Goal: Task Accomplishment & Management: Use online tool/utility

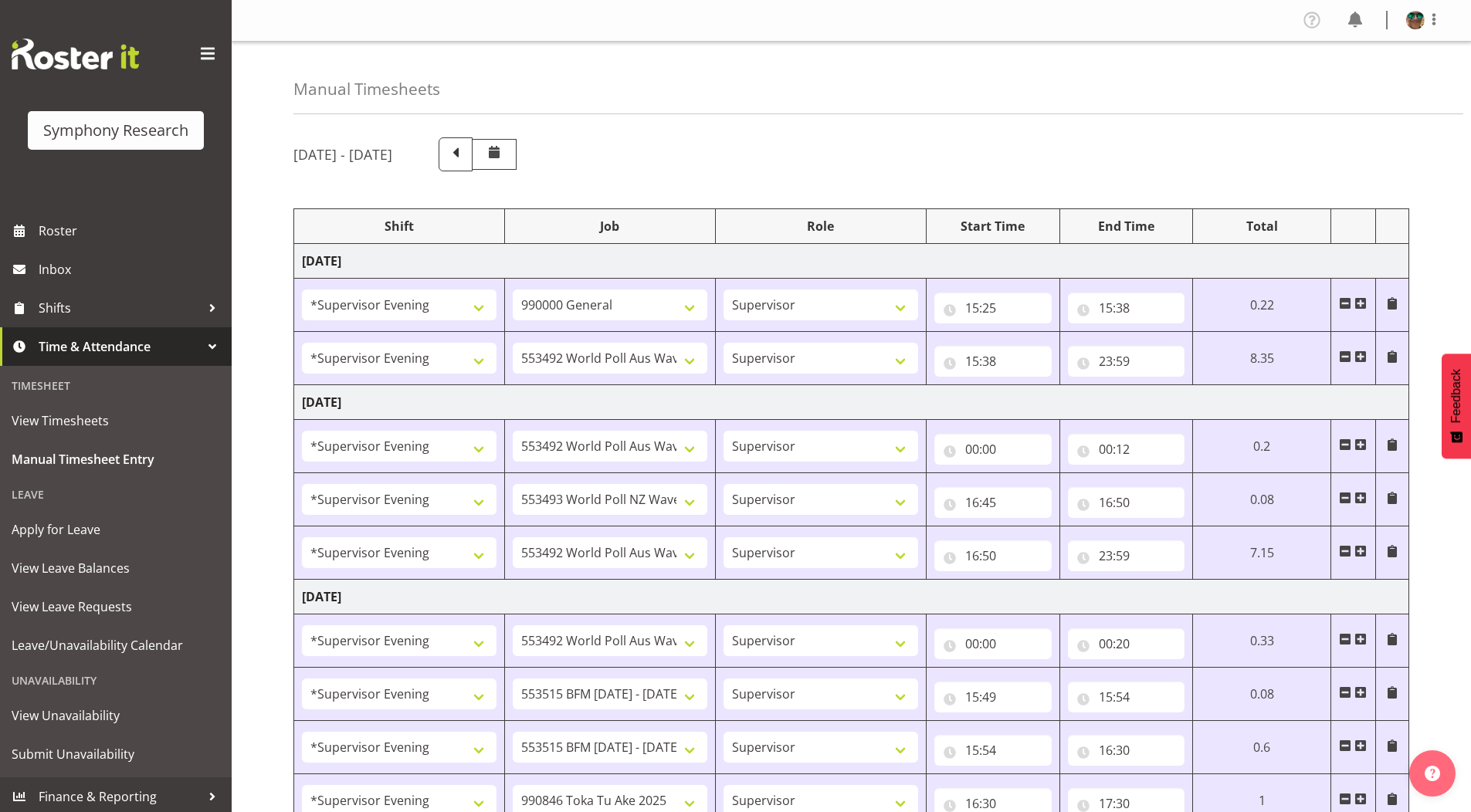
select select "4583"
select select "743"
select select "4583"
select select "10499"
select select "4583"
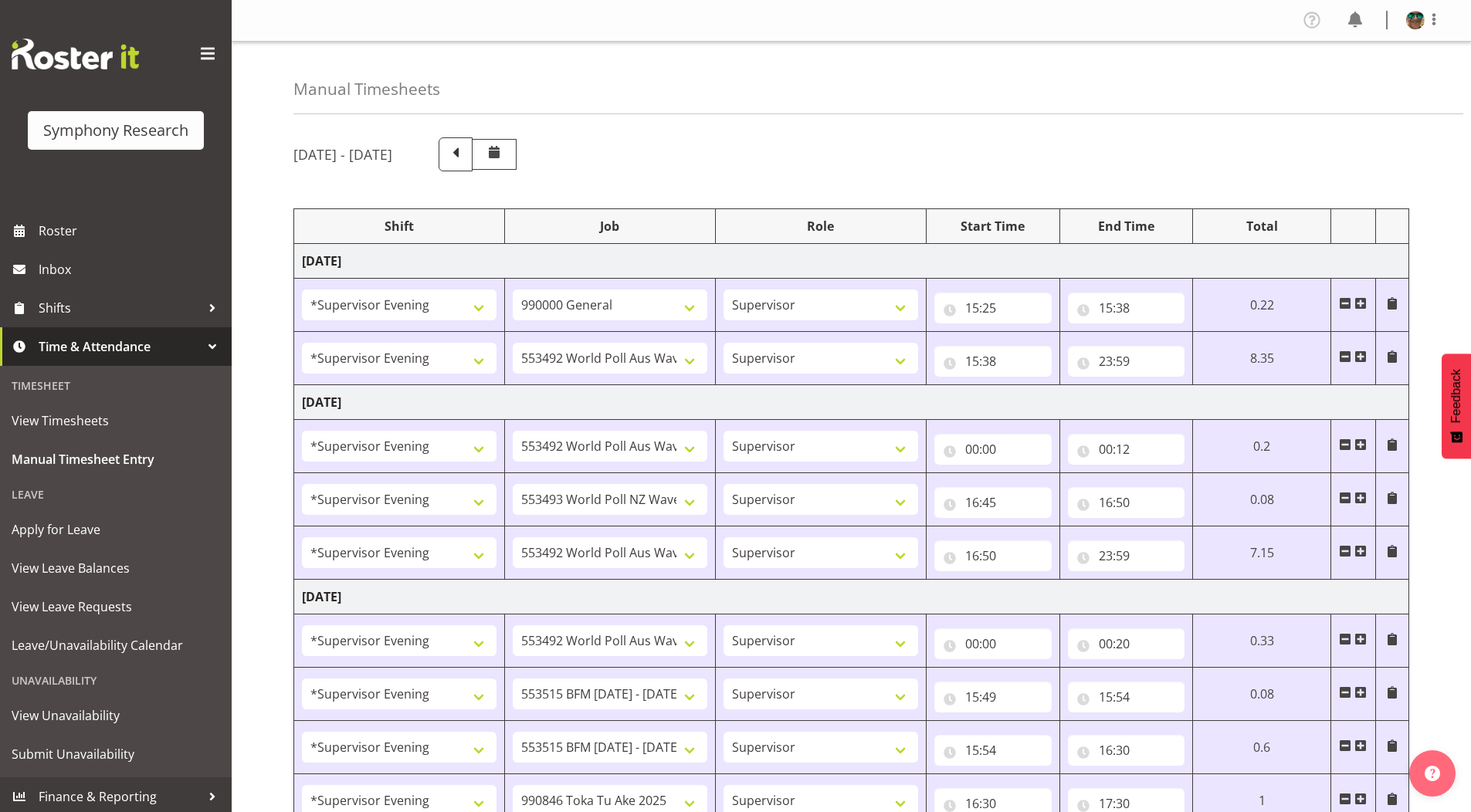
select select "10499"
select select "4583"
select select "10527"
select select "4583"
select select "10499"
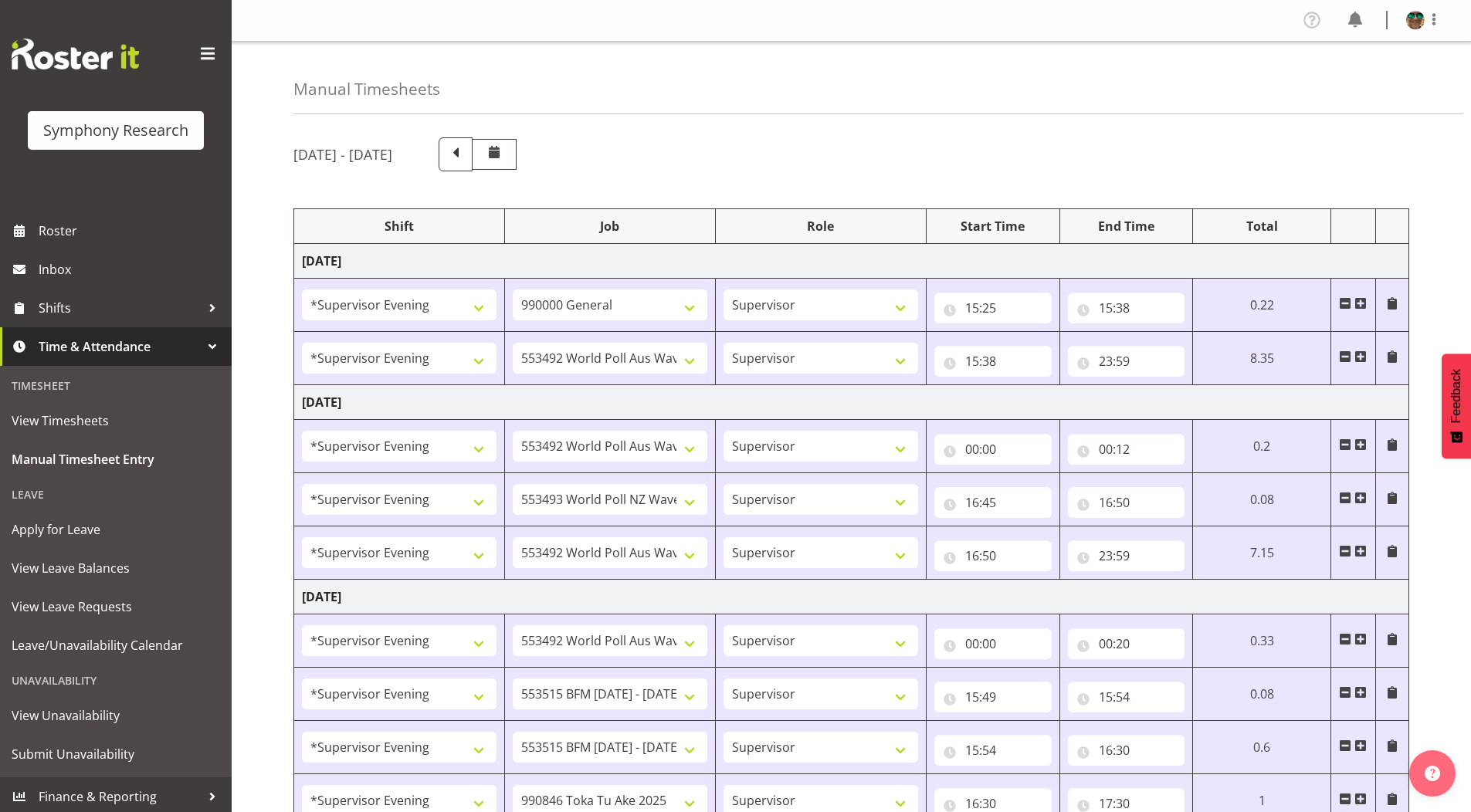
select select "4583"
select select "10499"
select select "4583"
select select "10731"
select select "4583"
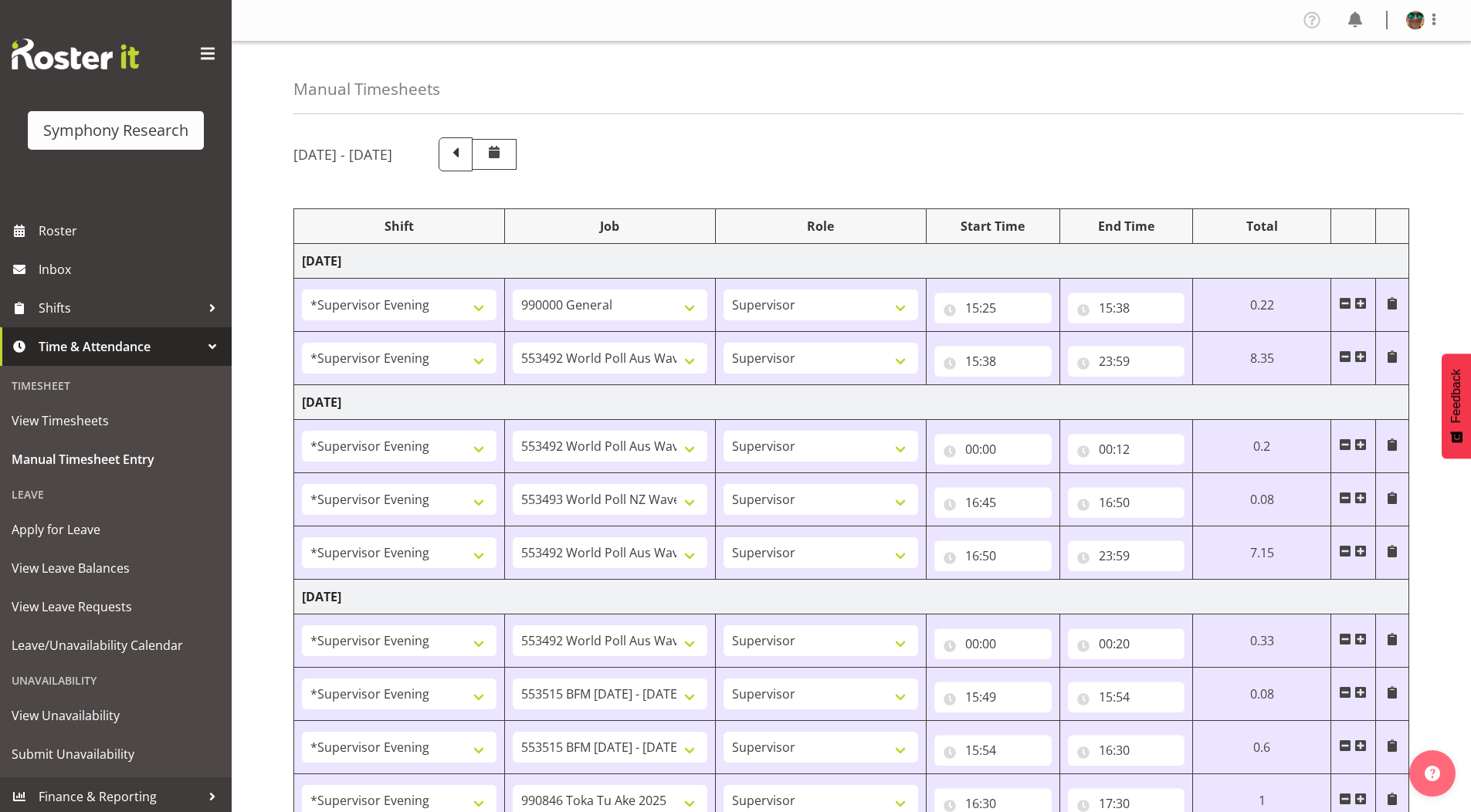
select select "10731"
select select "4583"
select select "9426"
select select "4583"
select select "10633"
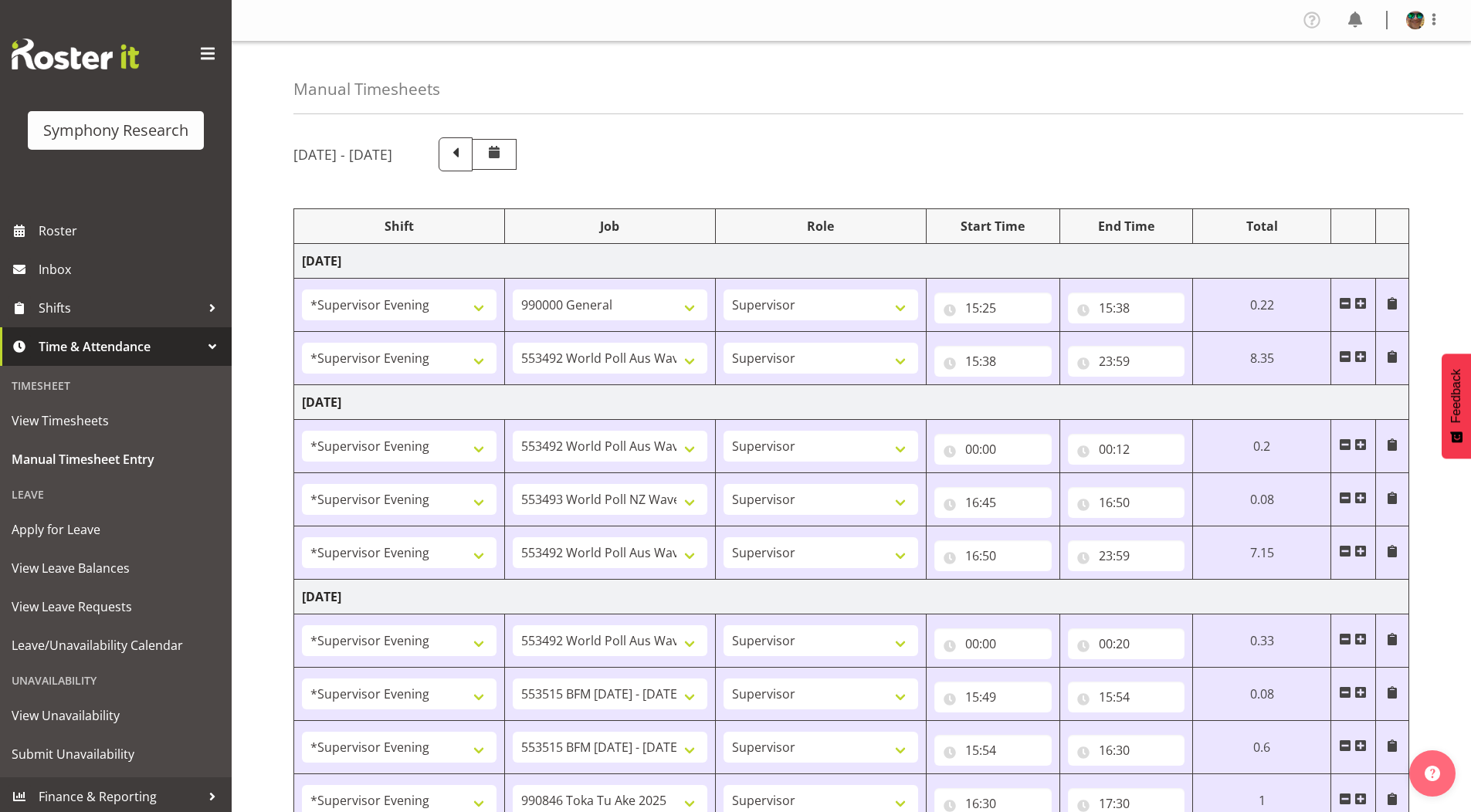
select select "4583"
select select "10730"
select select "4583"
select select "10575"
select select "4583"
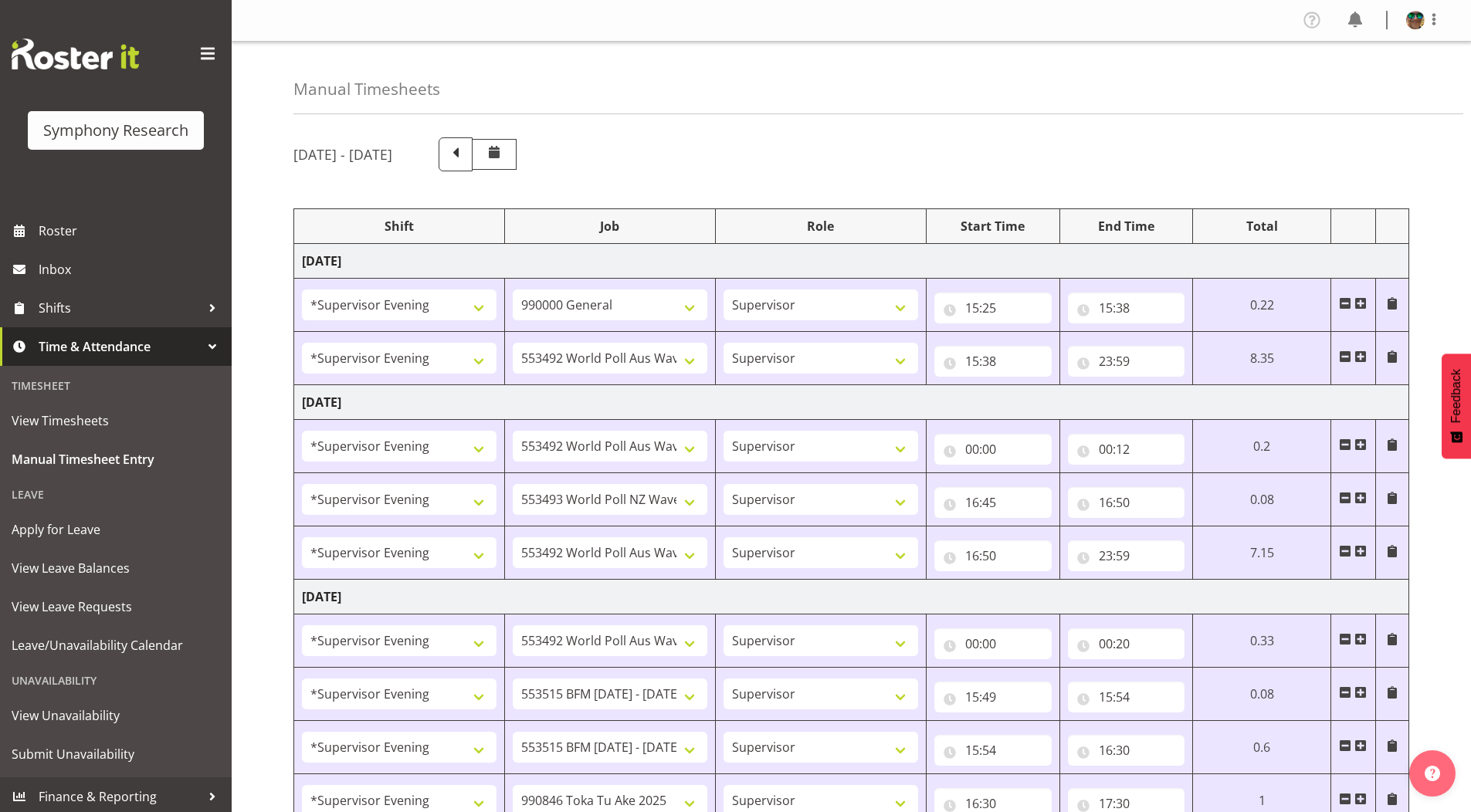
select select "743"
select select "4583"
select select "10731"
select select "4583"
select select "10731"
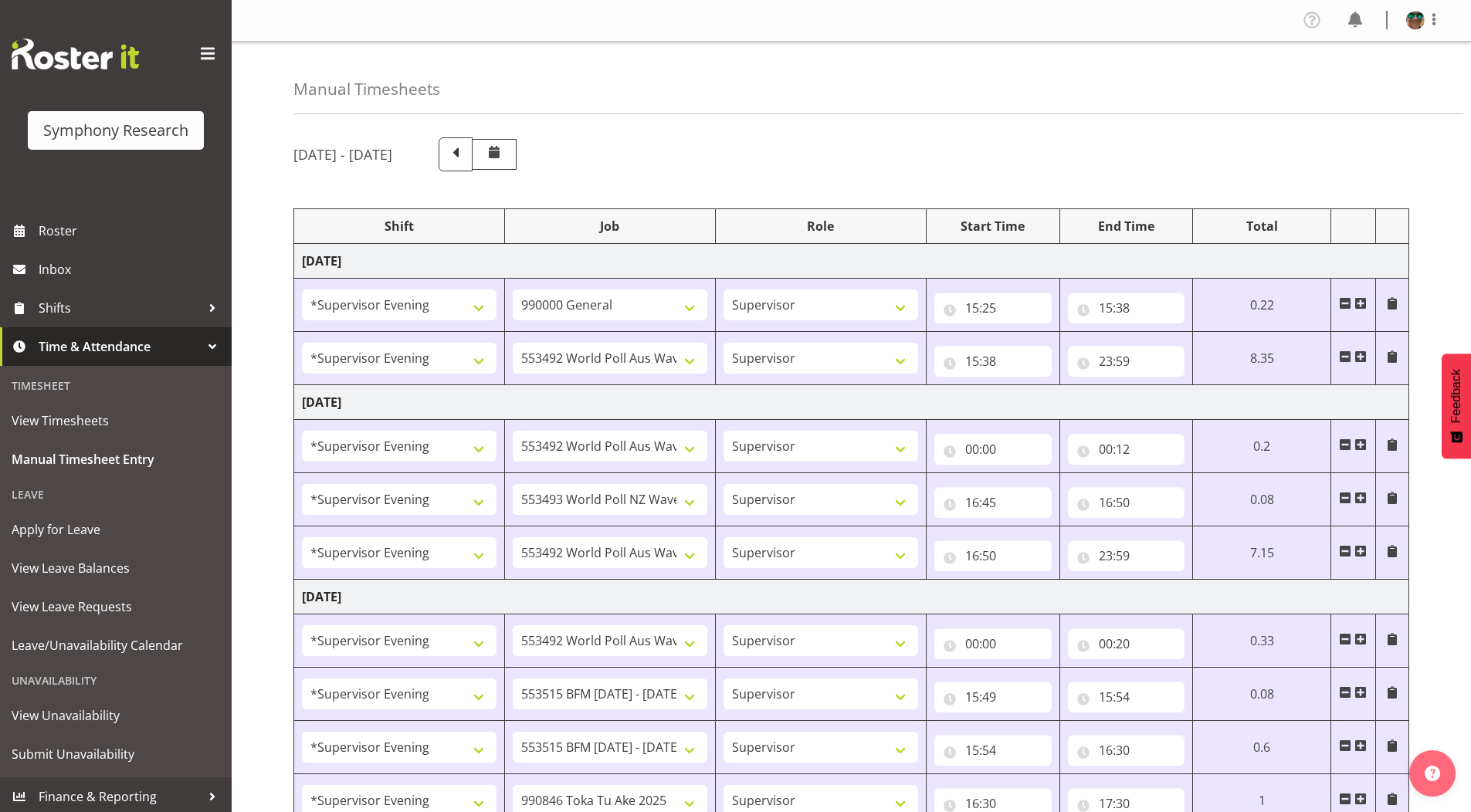
select select "4583"
select select "9426"
select select "4583"
select select "10730"
select select "4583"
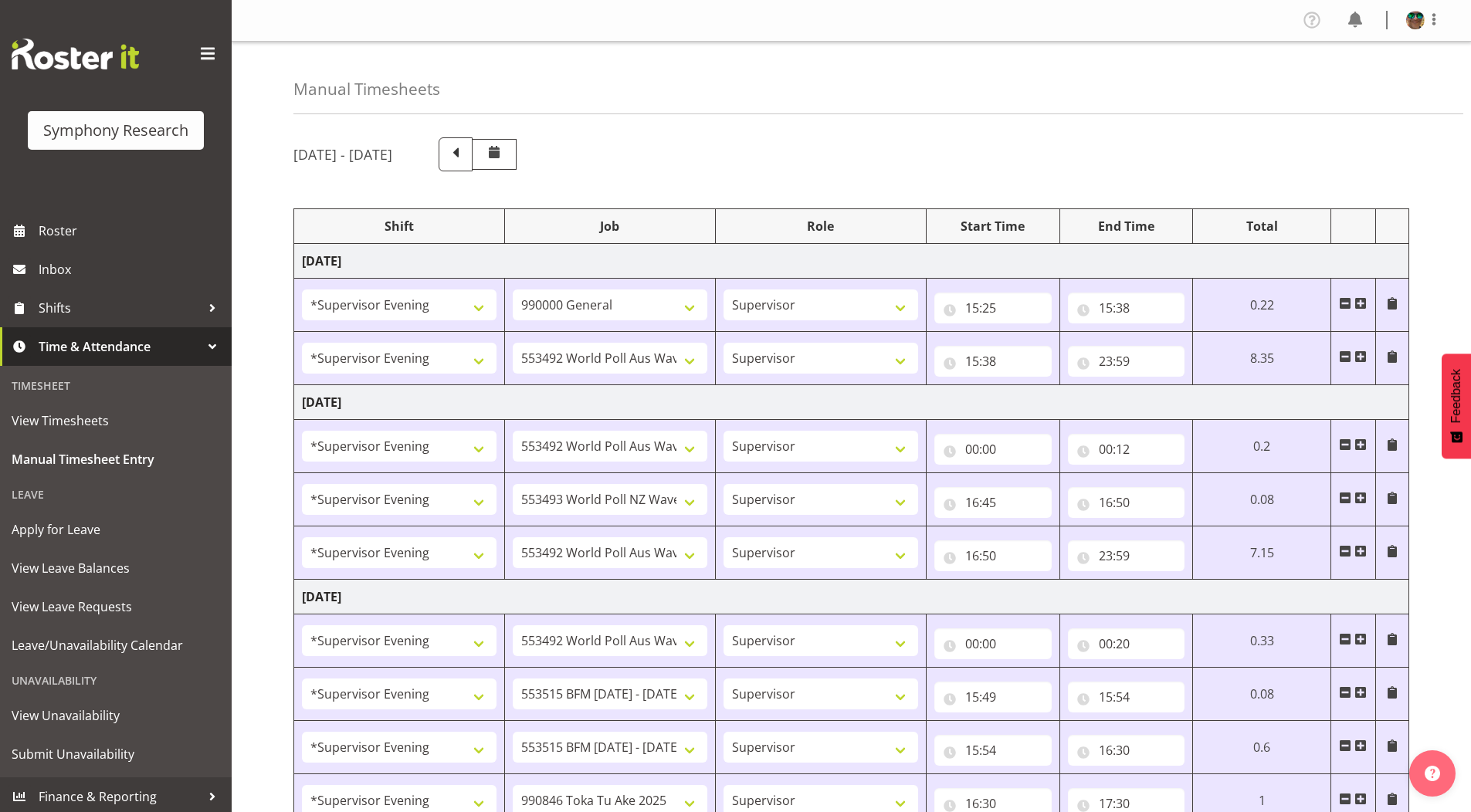
select select "10575"
select select "4583"
select select "9426"
select select "4583"
select select "10731"
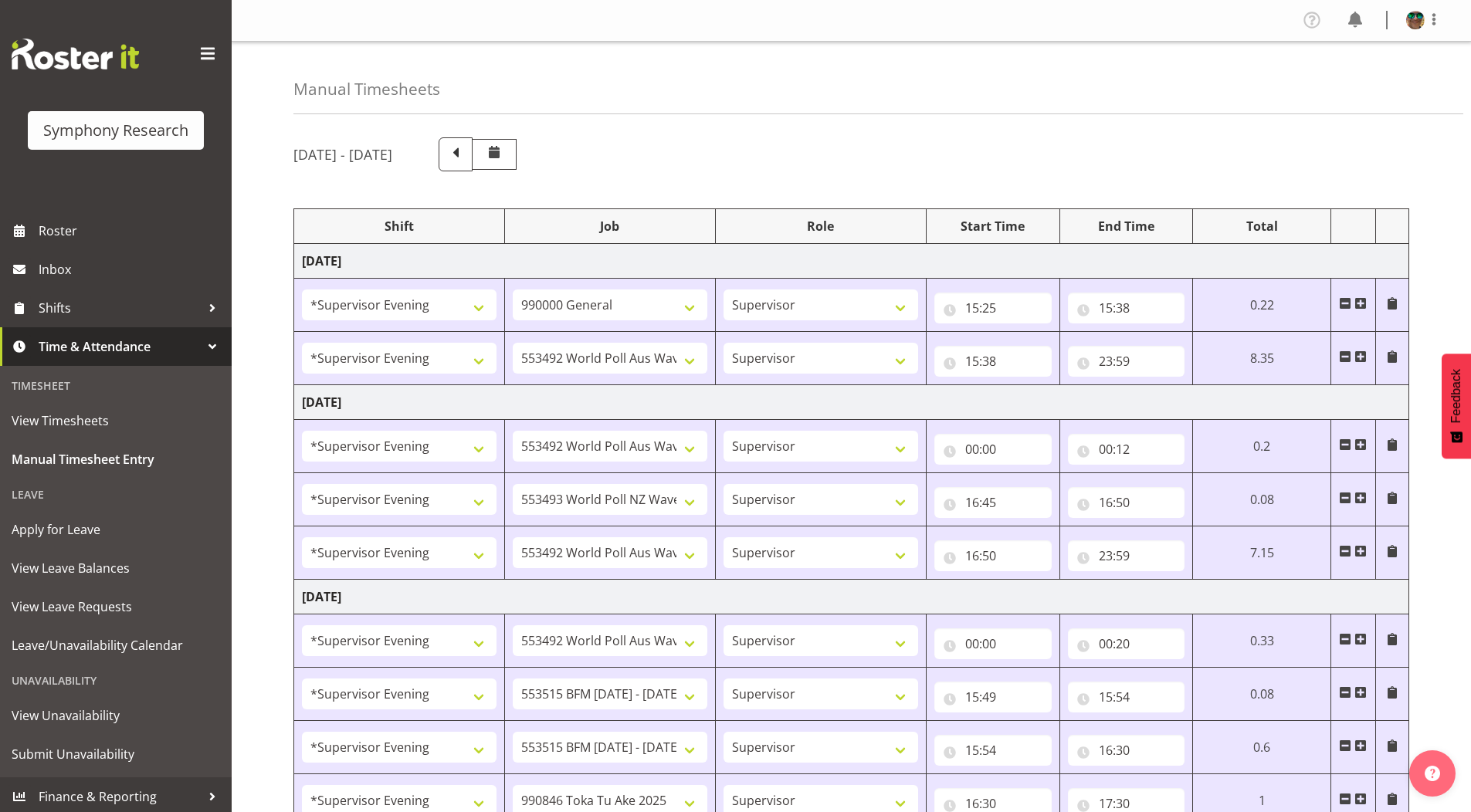
select select "4583"
select select "10731"
select select "4583"
select select "10730"
select select "4583"
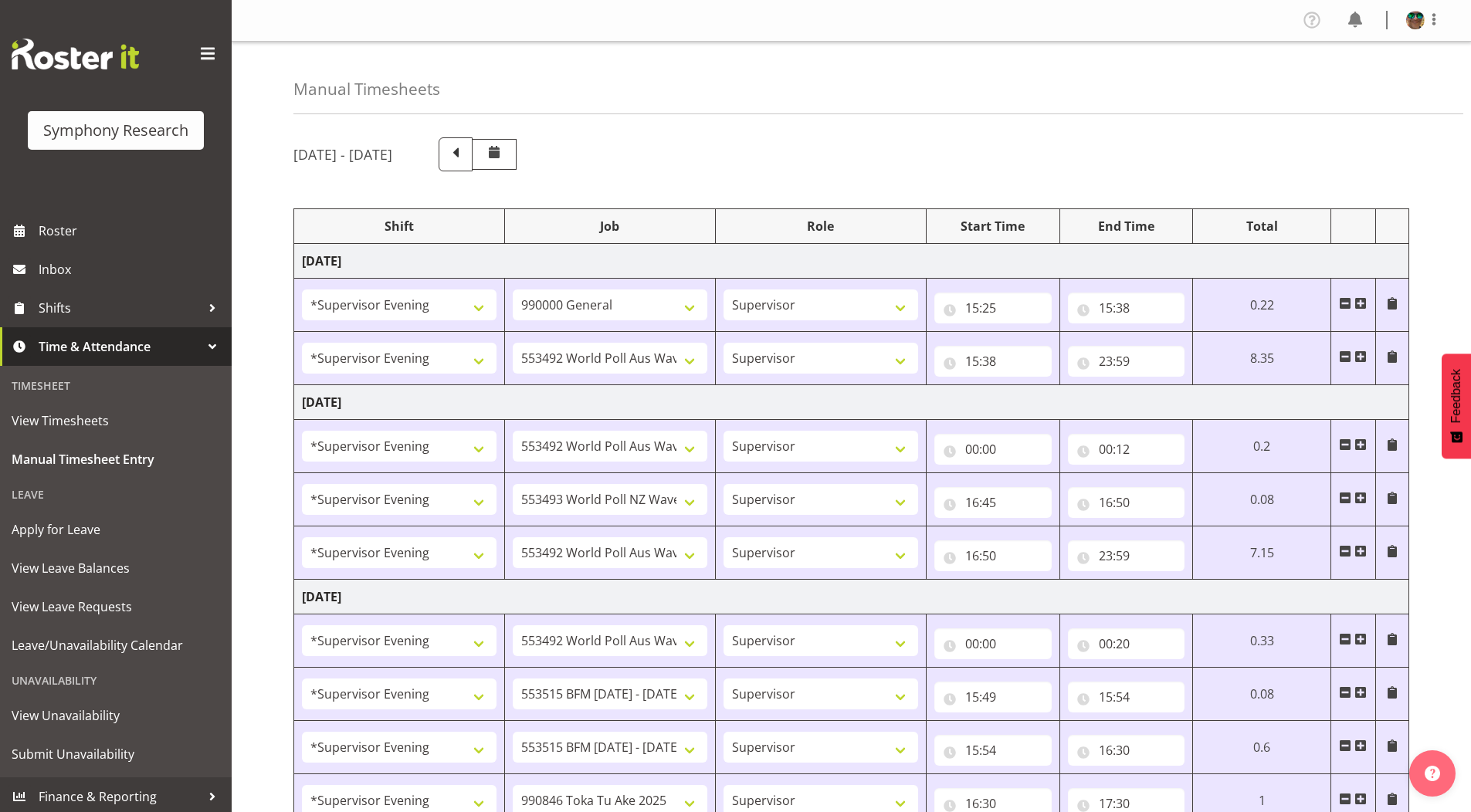
select select "9426"
select select "19170"
select select "9426"
select select "19170"
select select "10731"
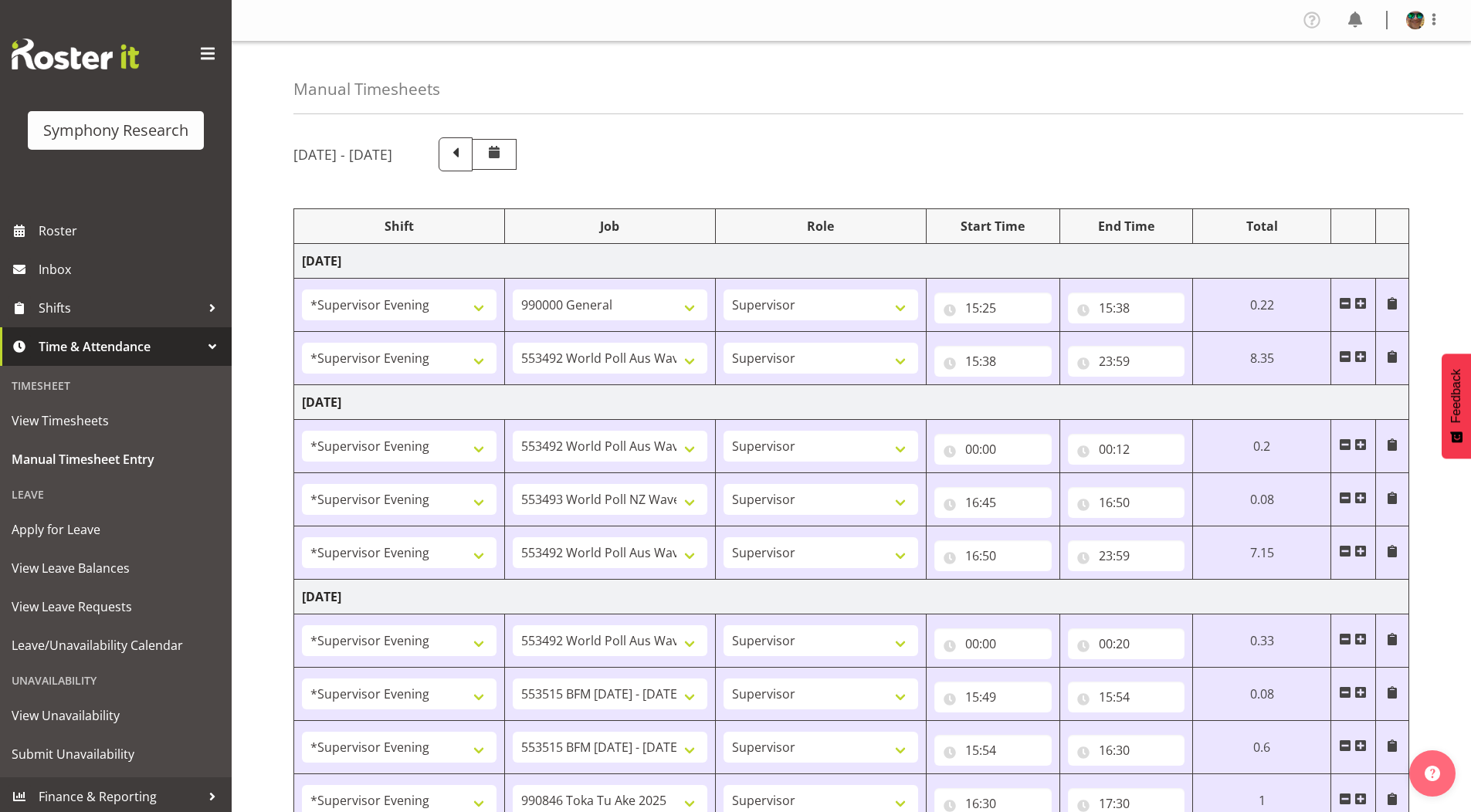
select select "19170"
select select "10731"
select select "19170"
select select "10730"
select select "19170"
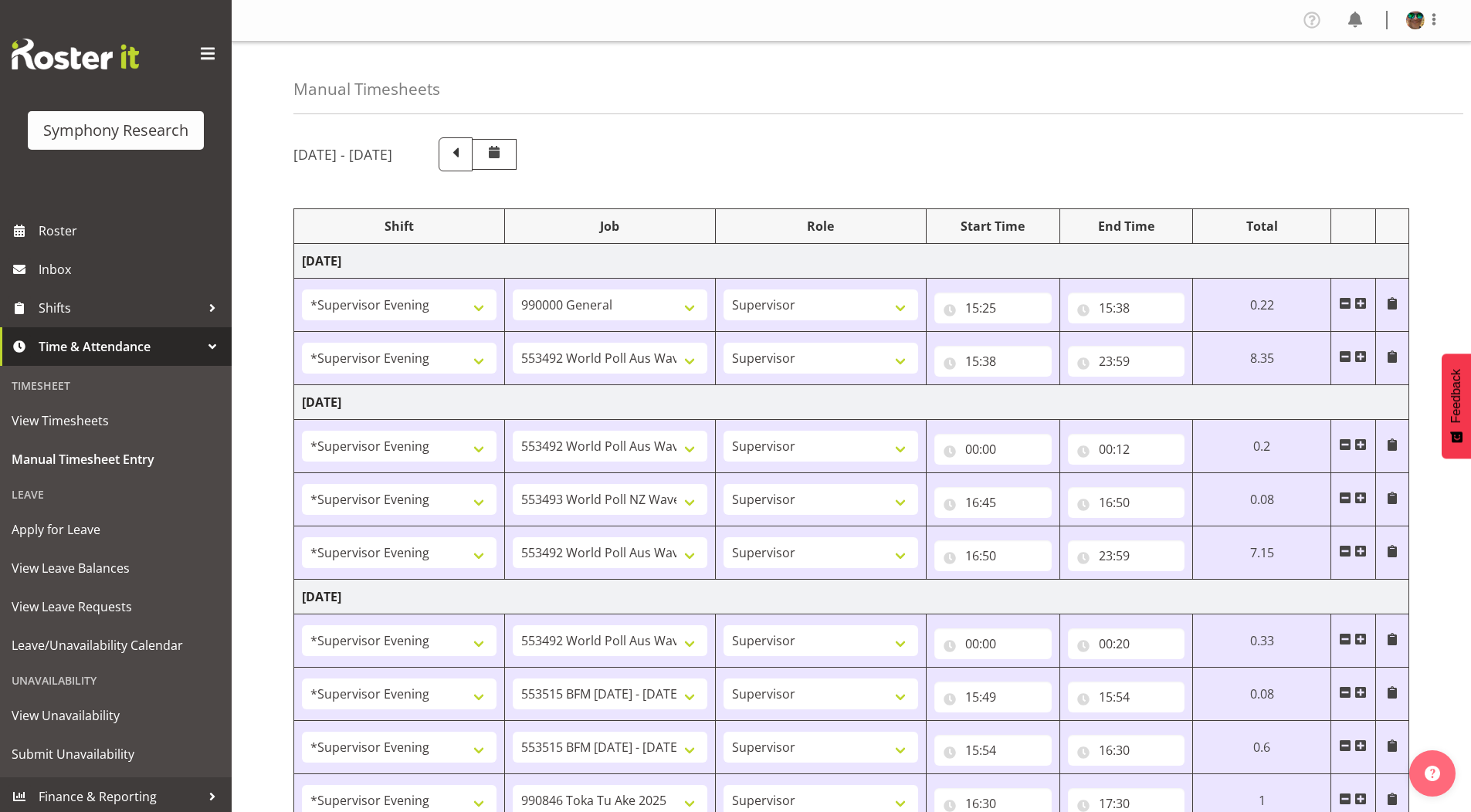
select select "10732"
select select "19170"
select select "10575"
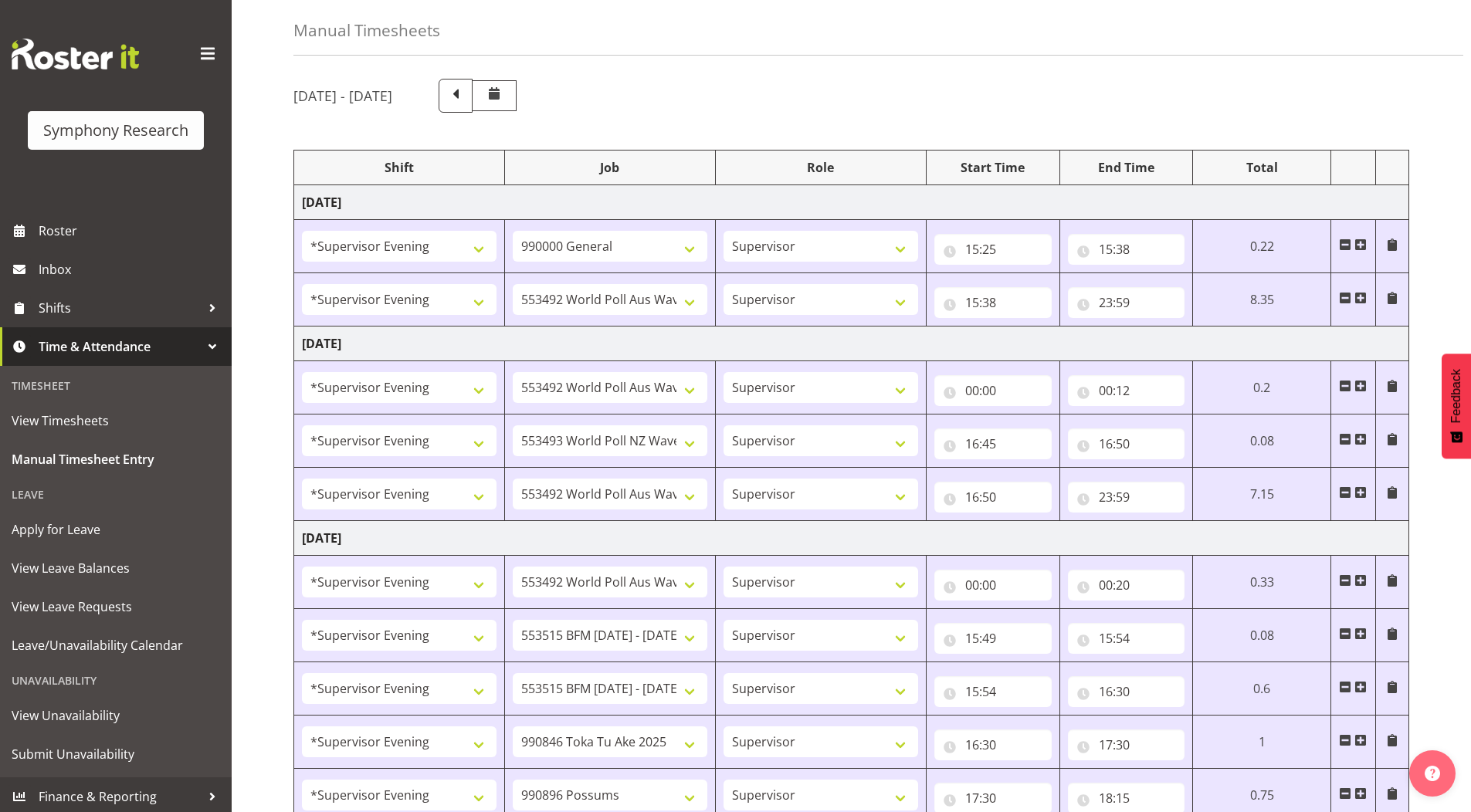
scroll to position [58, 0]
